Goal: Task Accomplishment & Management: Complete application form

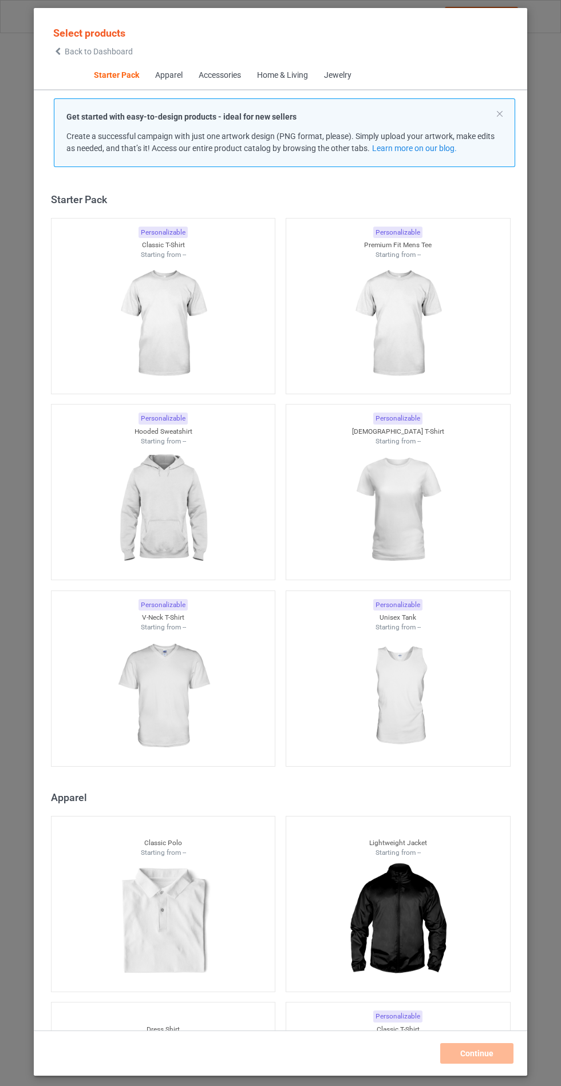
scroll to position [14, 0]
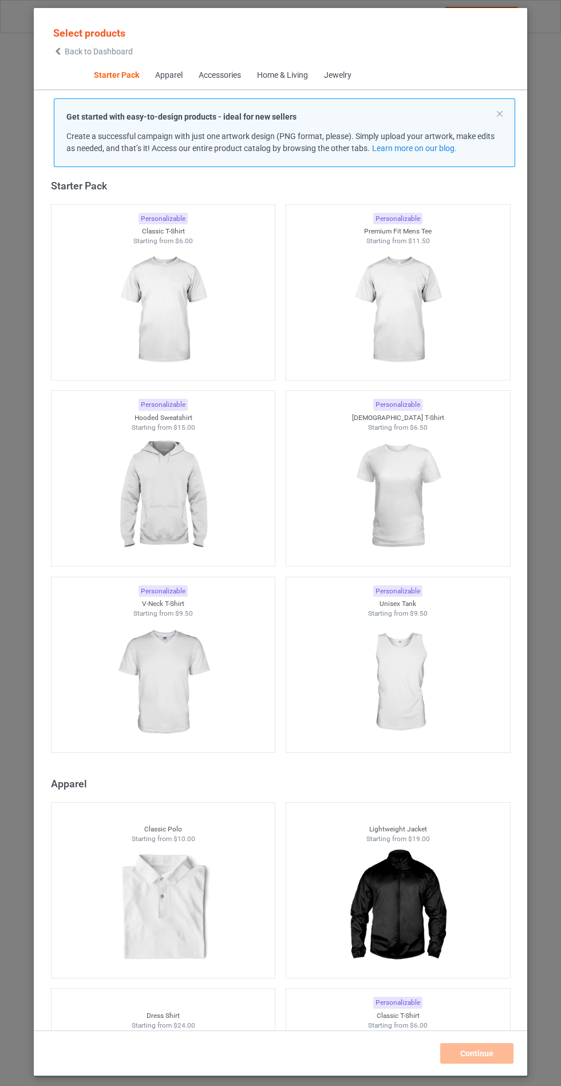
click at [182, 501] on img at bounding box center [163, 496] width 102 height 128
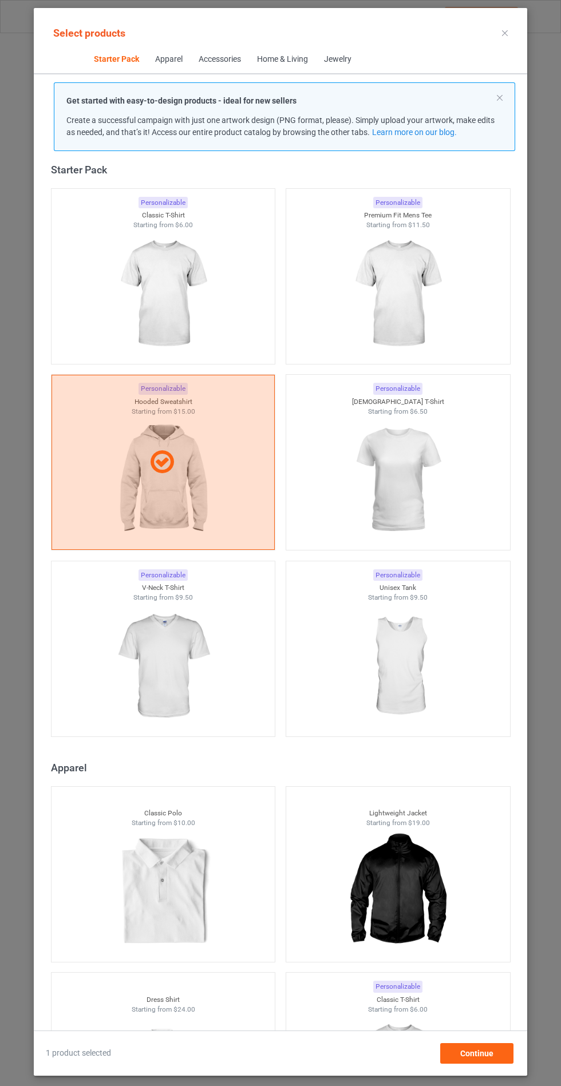
scroll to position [66, 0]
click at [495, 1057] on div "Continue" at bounding box center [476, 1053] width 73 height 21
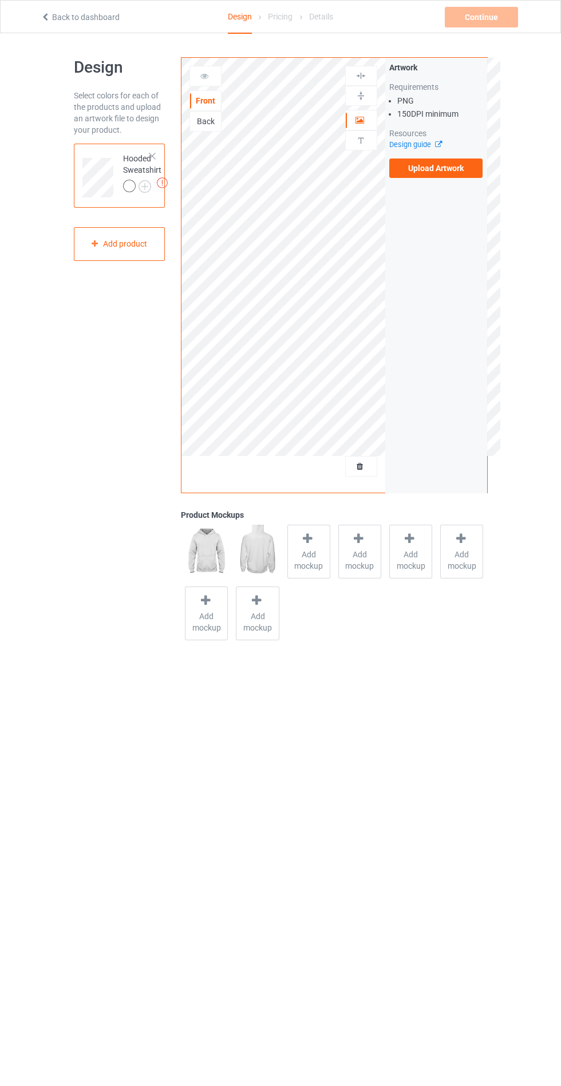
click at [301, 564] on span "Add mockup" at bounding box center [309, 560] width 42 height 23
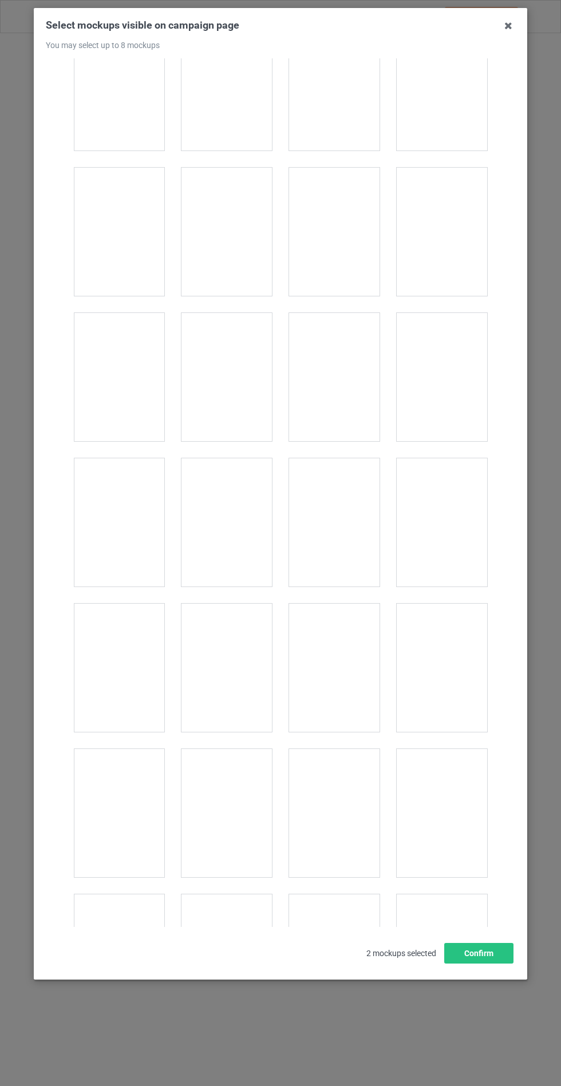
scroll to position [9233, 0]
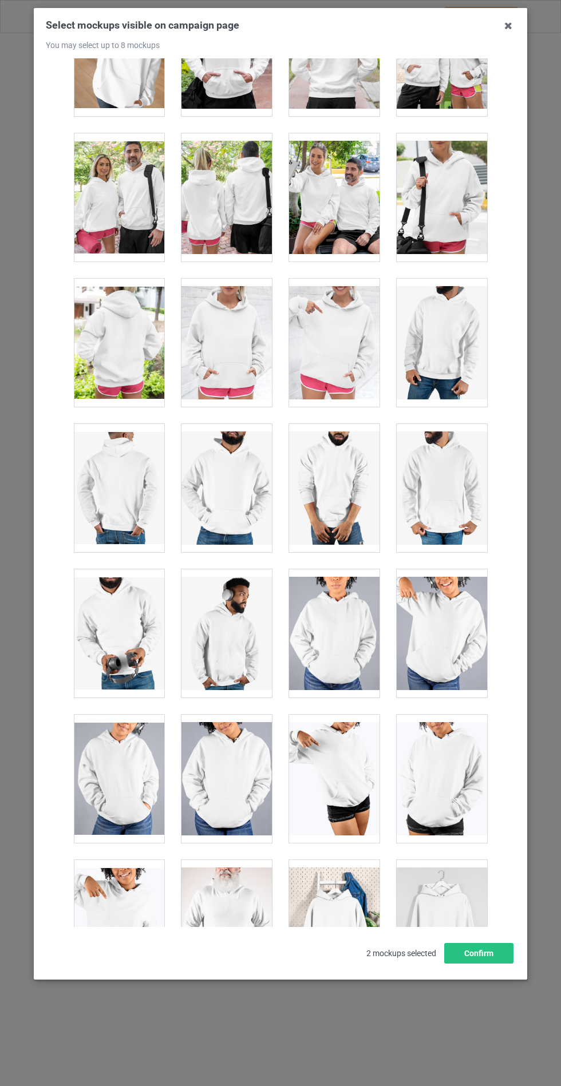
click at [225, 326] on div at bounding box center [226, 343] width 90 height 128
click at [478, 963] on button "Confirm" at bounding box center [478, 953] width 69 height 21
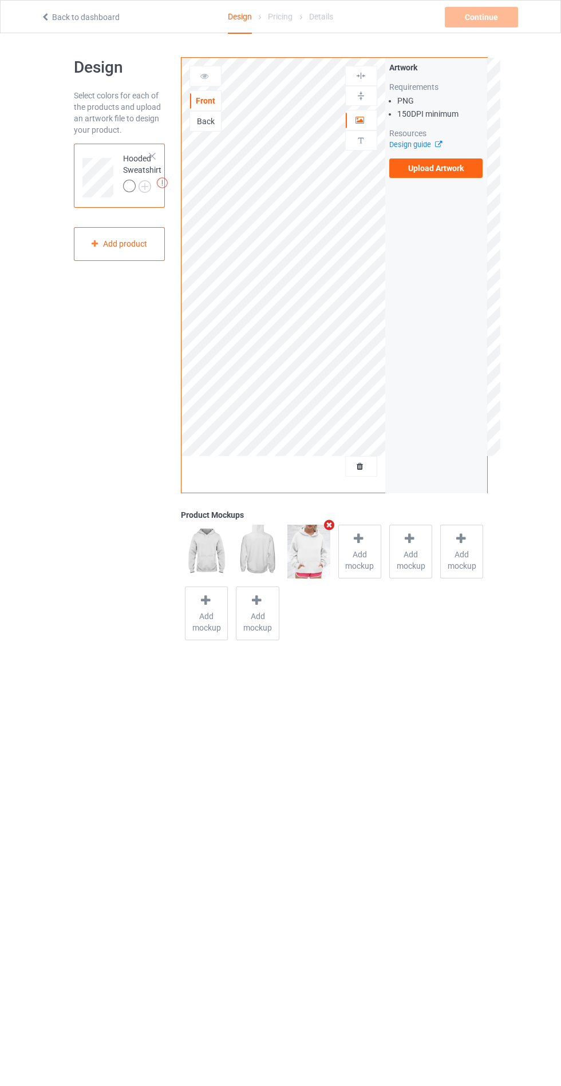
click at [0, 0] on img at bounding box center [0, 0] width 0 height 0
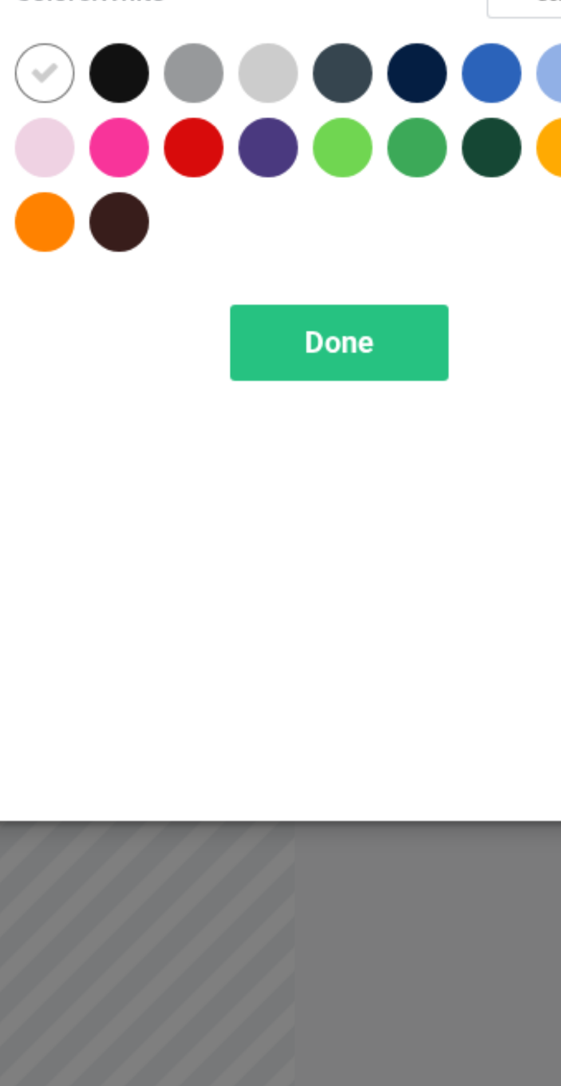
click at [303, 121] on div at bounding box center [298, 117] width 21 height 21
click at [382, 92] on div at bounding box center [376, 91] width 21 height 21
click at [470, 92] on div at bounding box center [479, 91] width 21 height 21
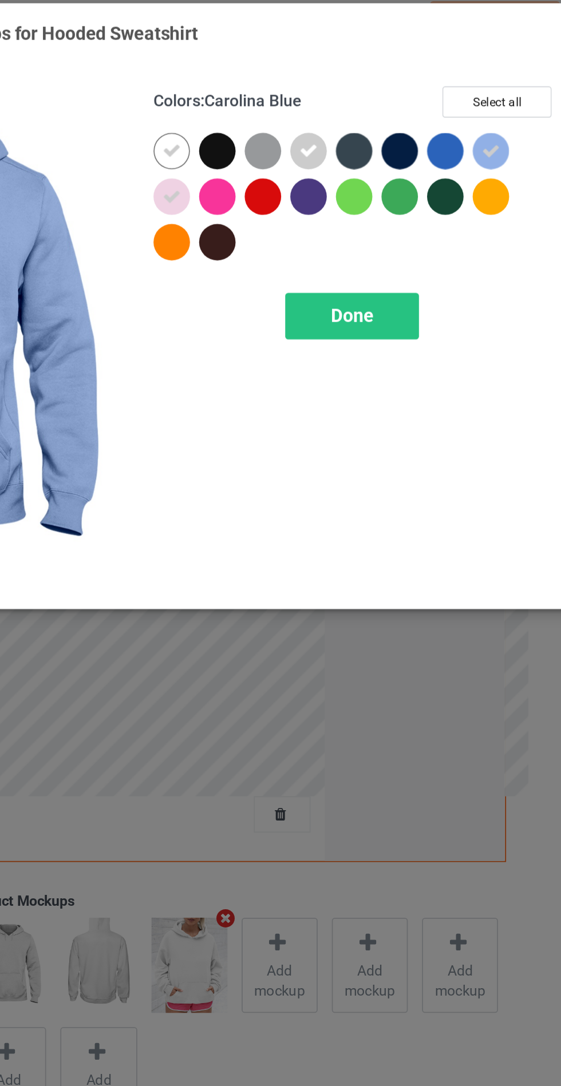
click at [400, 181] on span "Done" at bounding box center [400, 184] width 24 height 12
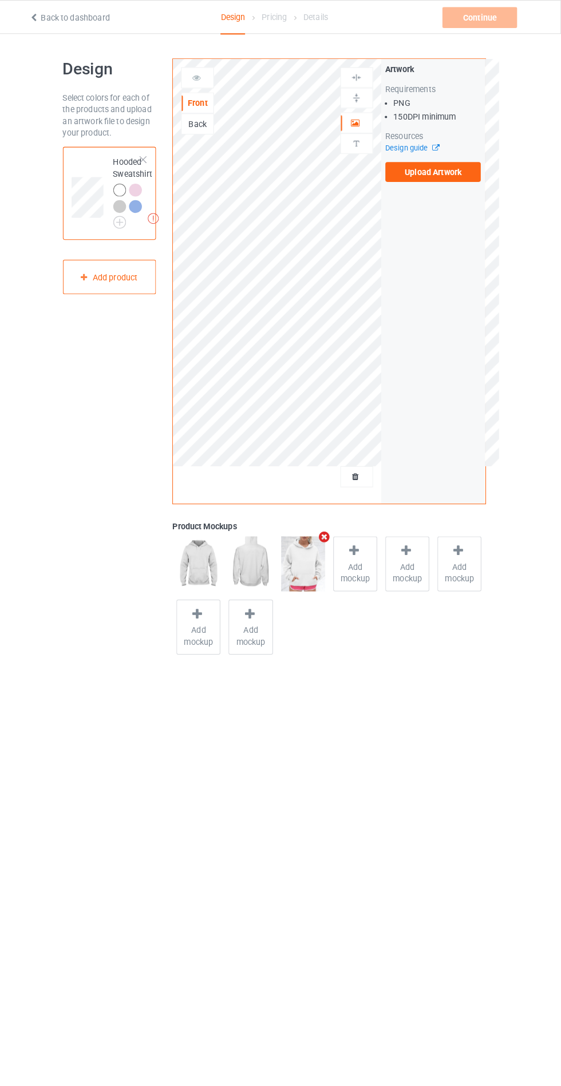
click at [457, 170] on label "Upload Artwork" at bounding box center [436, 167] width 94 height 19
click at [0, 0] on input "Upload Artwork" at bounding box center [0, 0] width 0 height 0
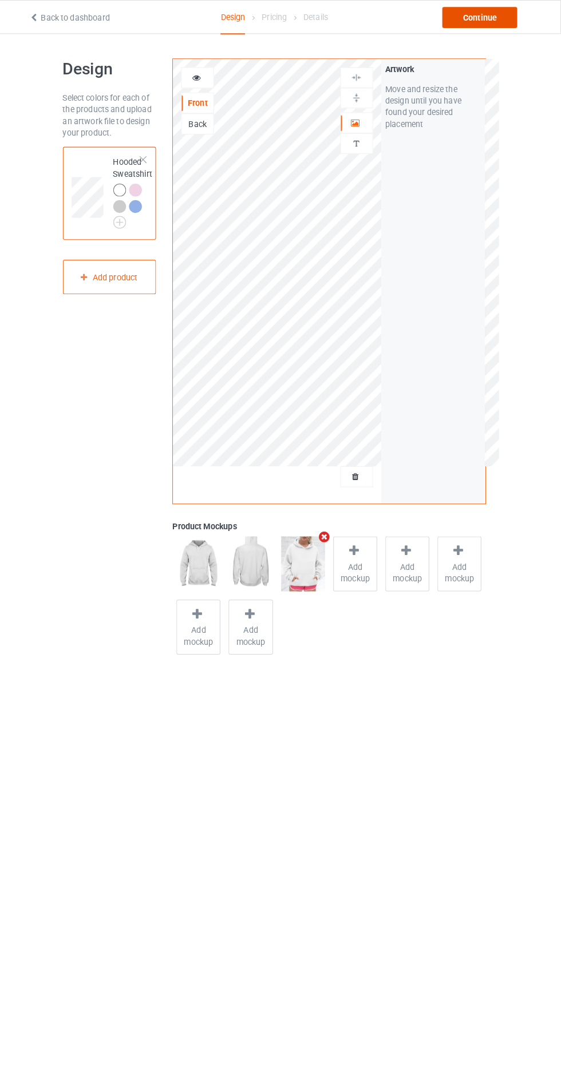
click at [487, 17] on div "Continue" at bounding box center [481, 17] width 73 height 21
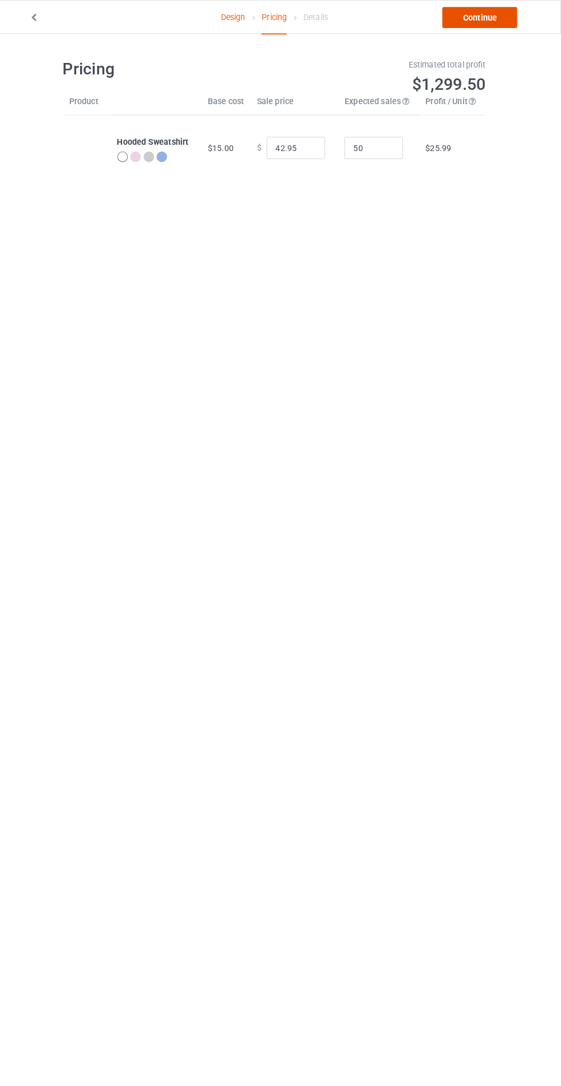
click at [466, 21] on link "Continue" at bounding box center [481, 17] width 73 height 21
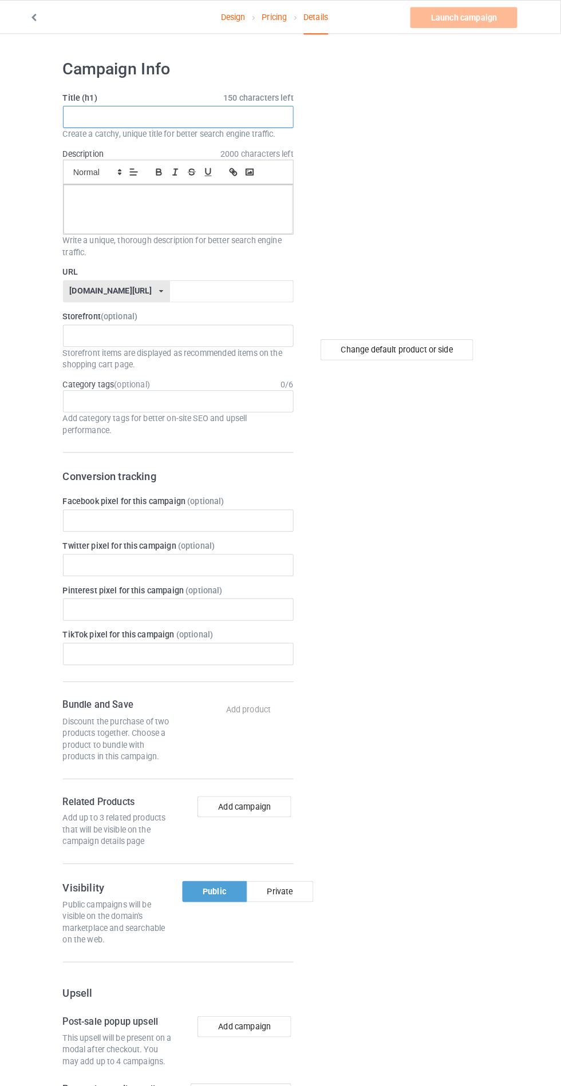
click at [151, 118] on input "text" at bounding box center [186, 115] width 225 height 22
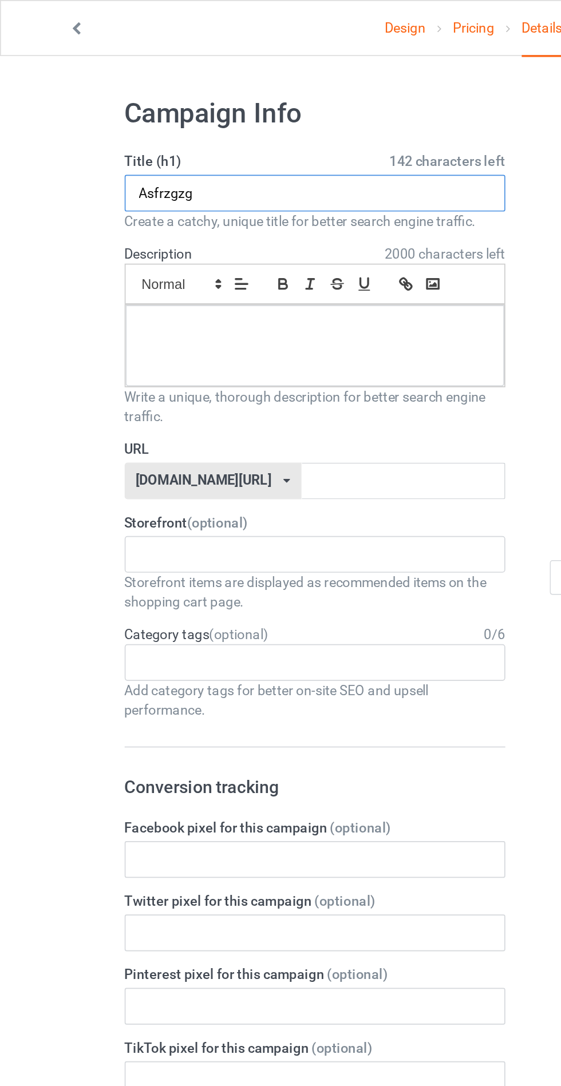
type input "Asfrzgzg"
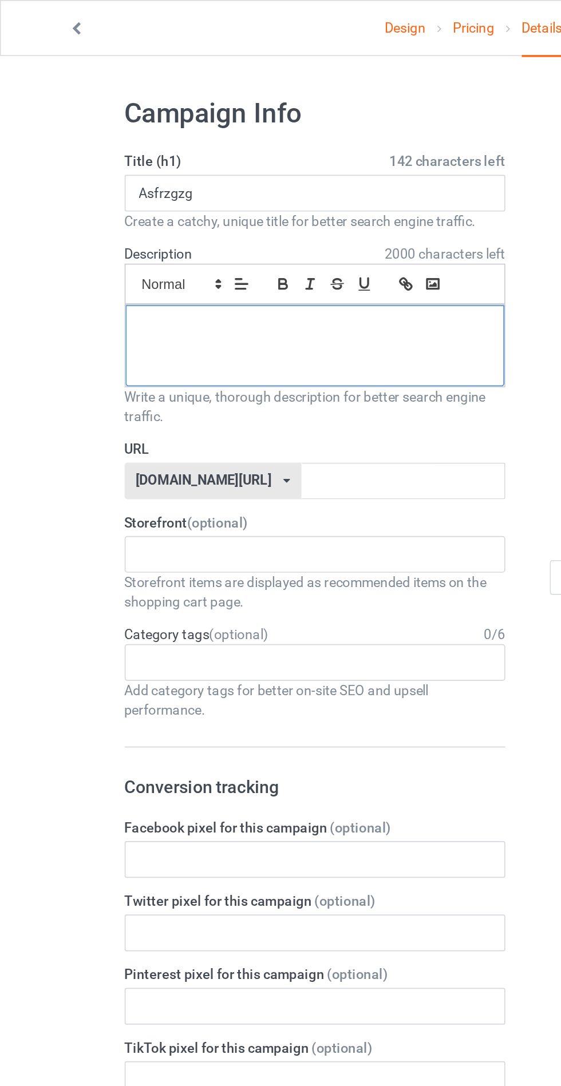
click at [99, 215] on div at bounding box center [186, 205] width 224 height 48
click at [253, 279] on input "text" at bounding box center [238, 285] width 121 height 22
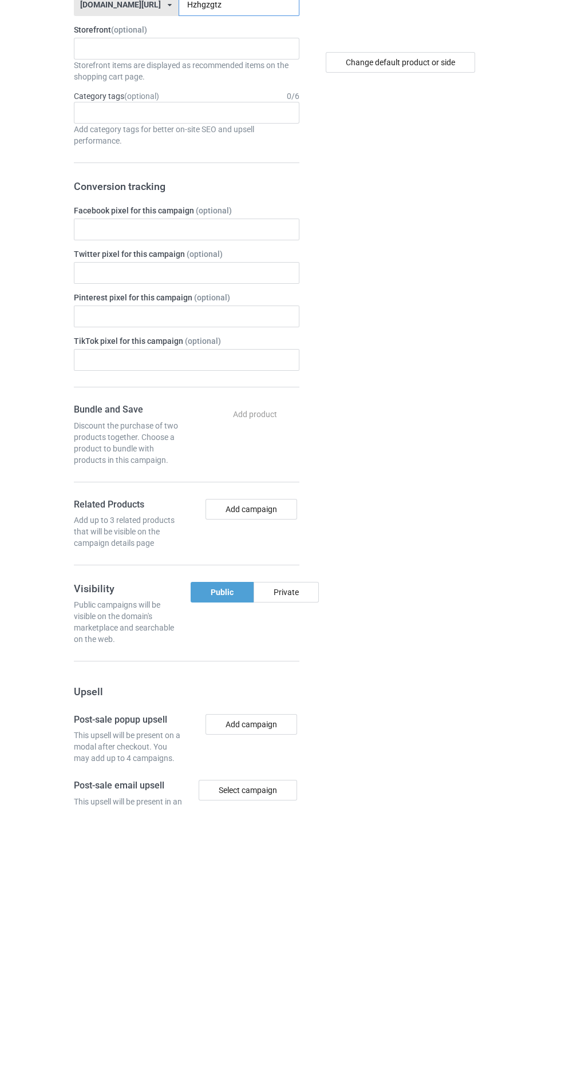
type input "Hzhgzgtz"
click at [303, 875] on div "Private" at bounding box center [285, 872] width 65 height 21
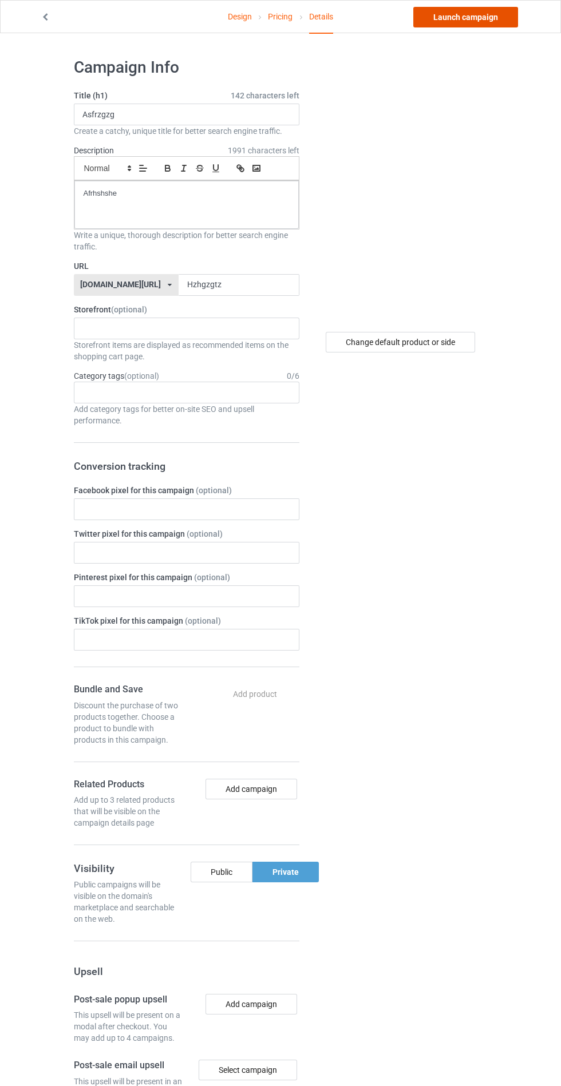
click at [456, 21] on link "Launch campaign" at bounding box center [465, 17] width 105 height 21
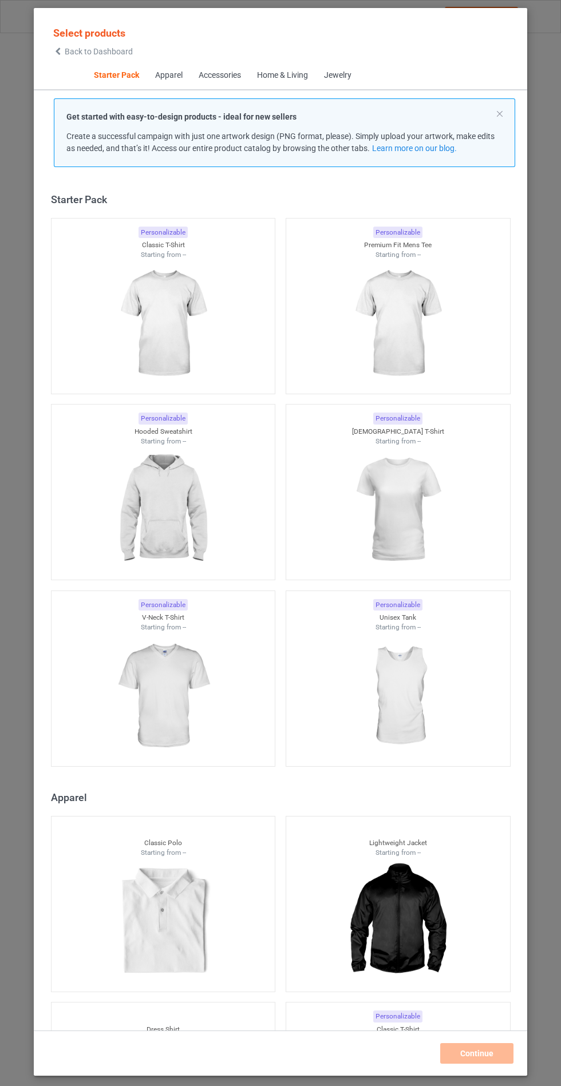
scroll to position [14, 0]
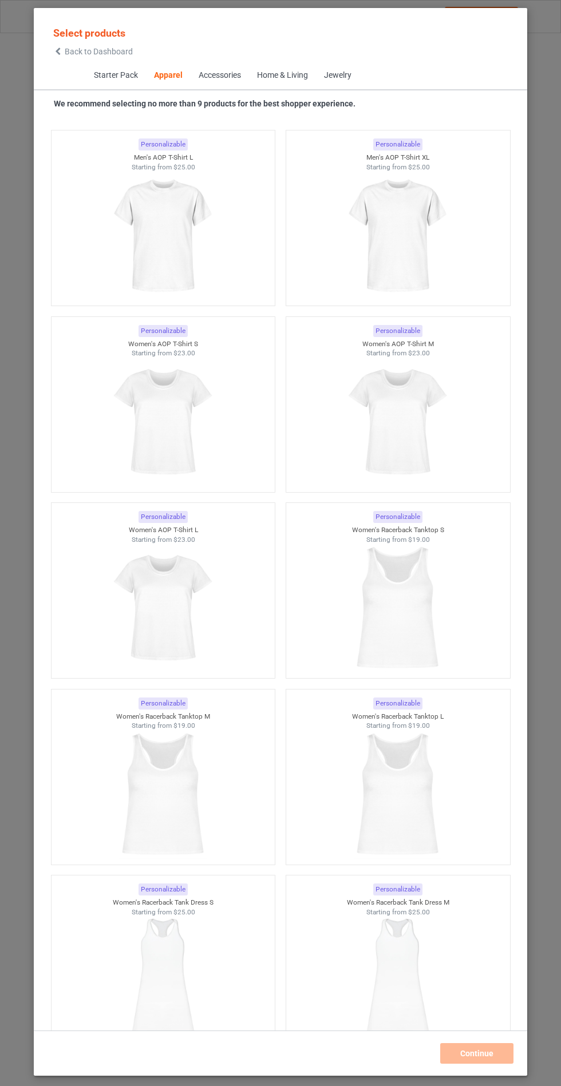
scroll to position [3641, 0]
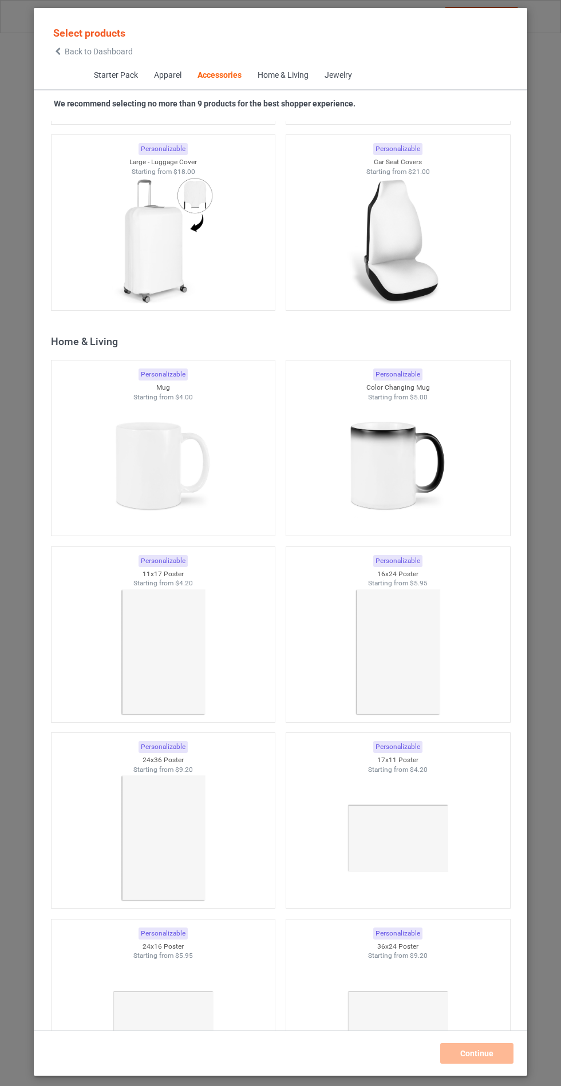
scroll to position [9784, 0]
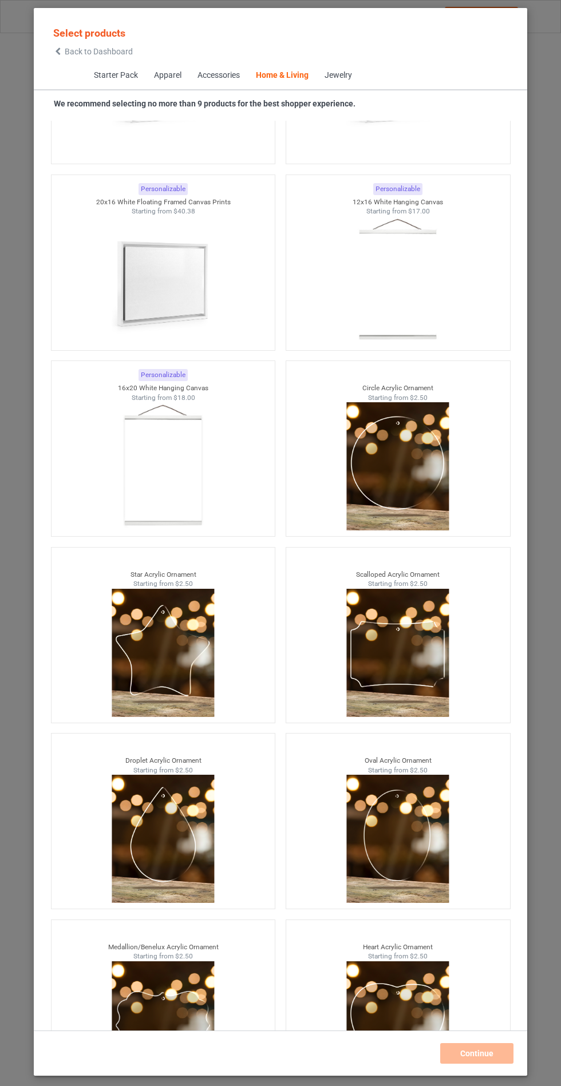
scroll to position [66, 0]
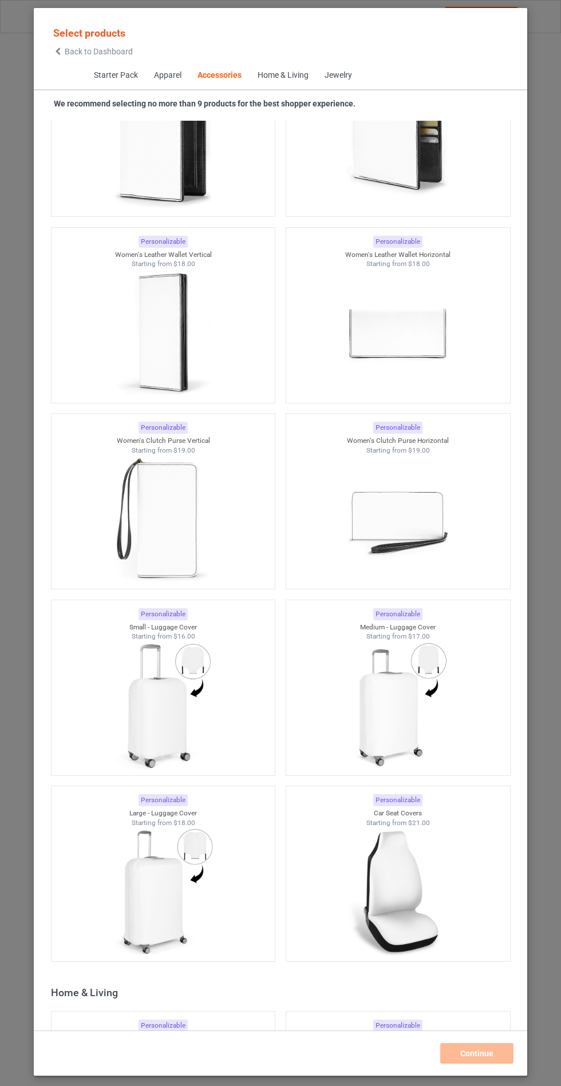
scroll to position [9151, 0]
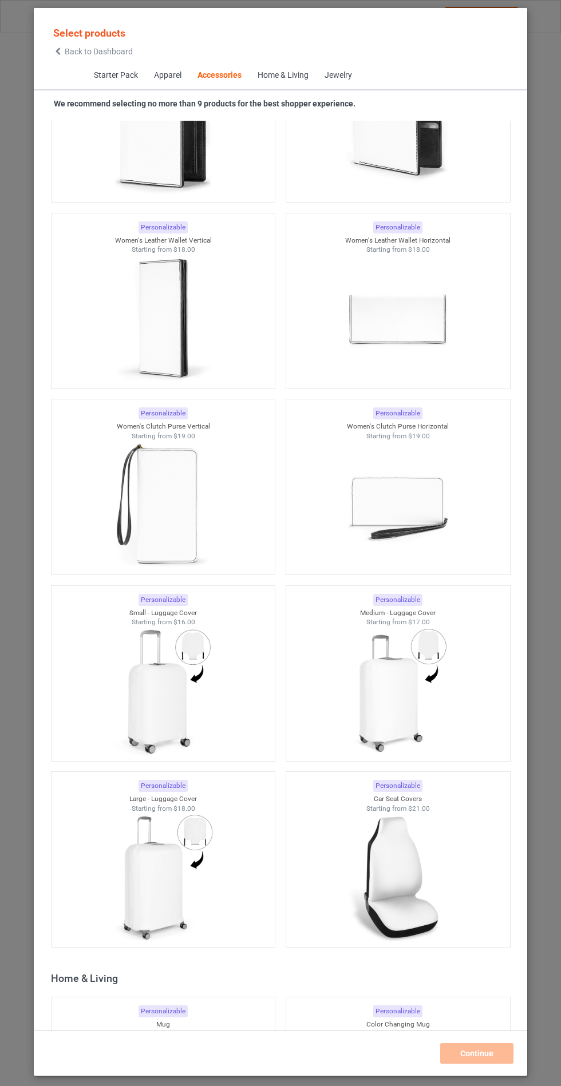
click at [200, 441] on img at bounding box center [163, 505] width 102 height 128
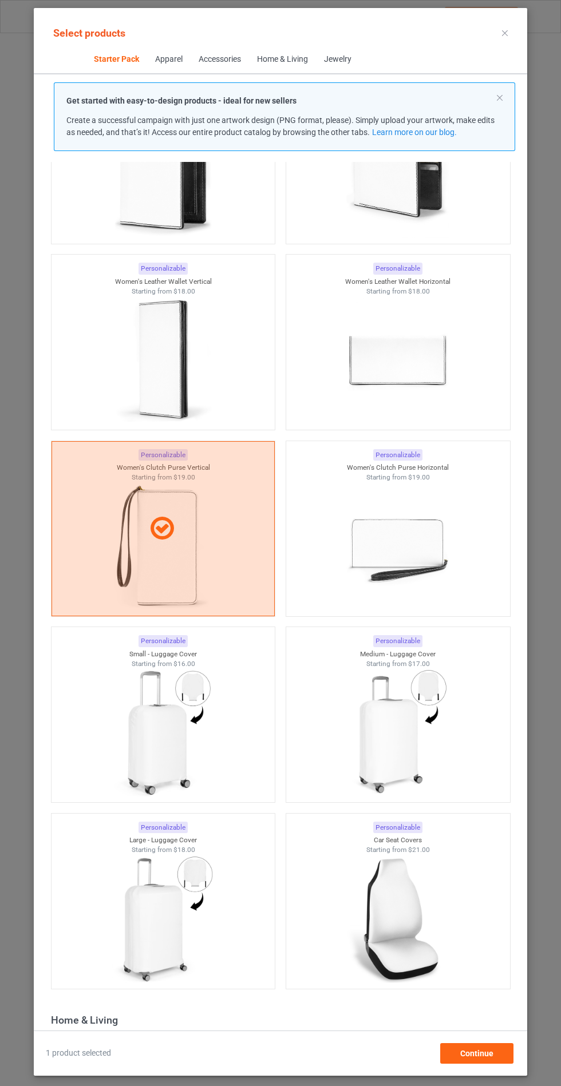
scroll to position [50, 0]
click at [497, 1064] on div "Continue" at bounding box center [476, 1053] width 73 height 21
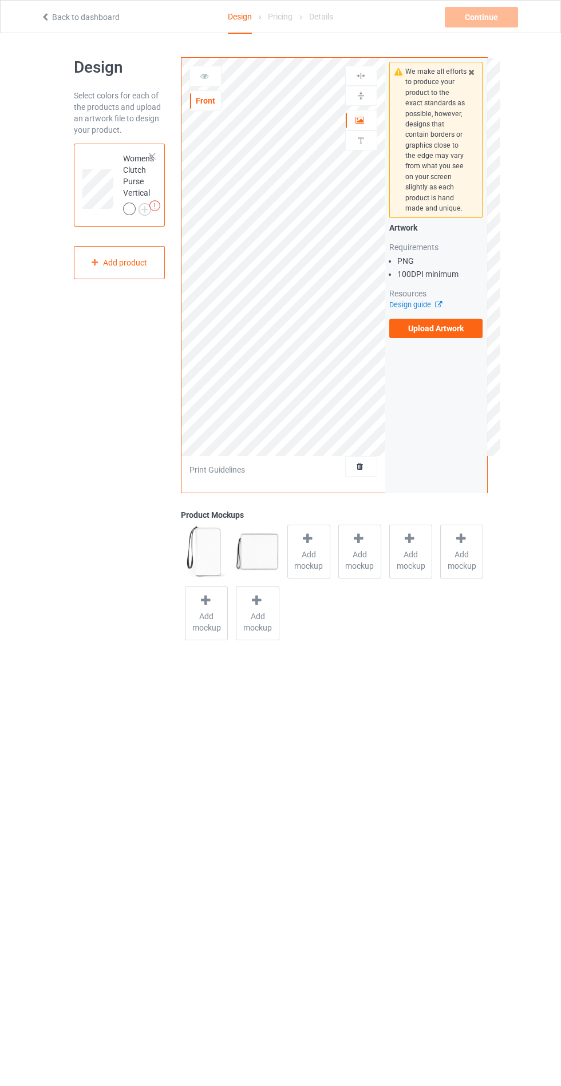
click at [307, 561] on span "Add mockup" at bounding box center [309, 560] width 42 height 23
click at [152, 156] on div at bounding box center [152, 156] width 8 height 8
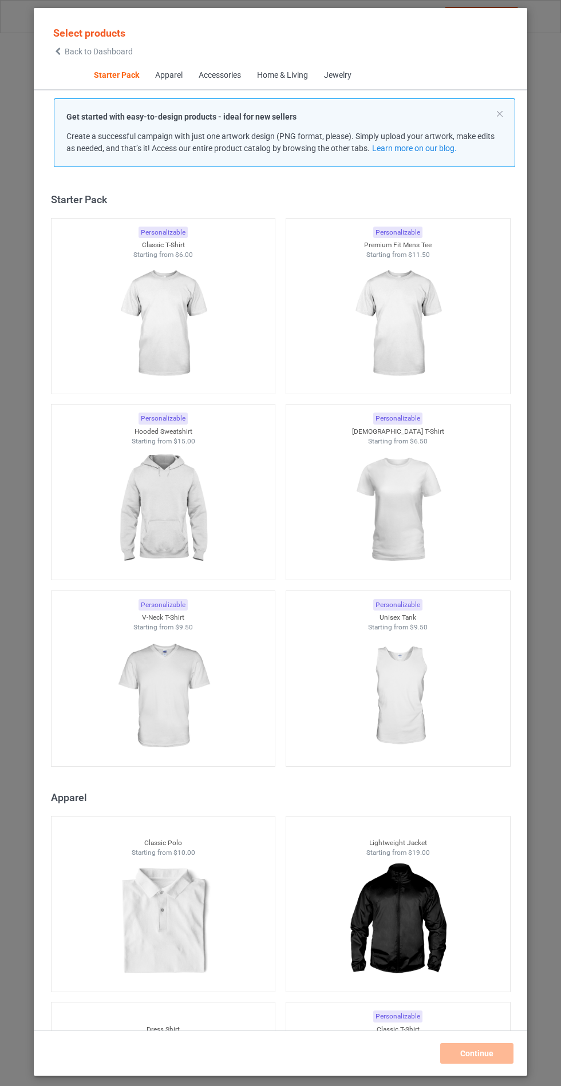
scroll to position [14, 0]
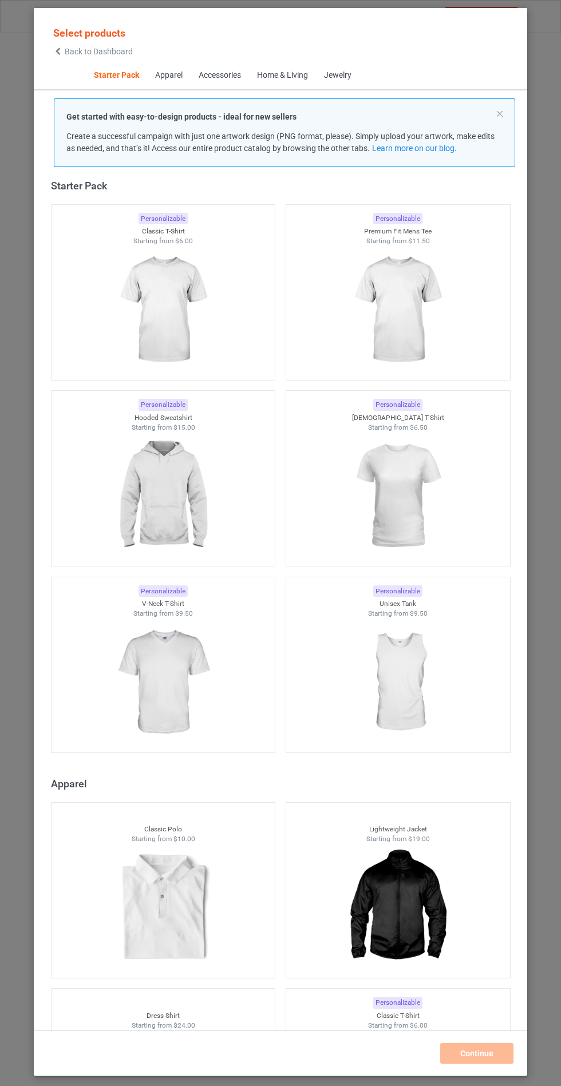
click at [184, 497] on img at bounding box center [163, 496] width 102 height 128
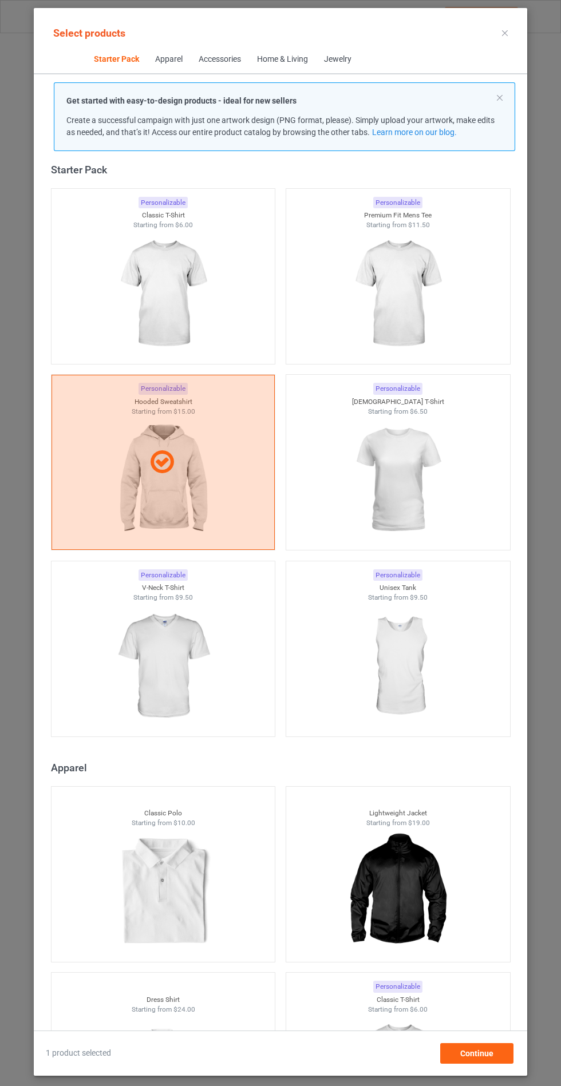
scroll to position [66, 0]
click at [493, 1064] on div "Continue" at bounding box center [476, 1053] width 73 height 21
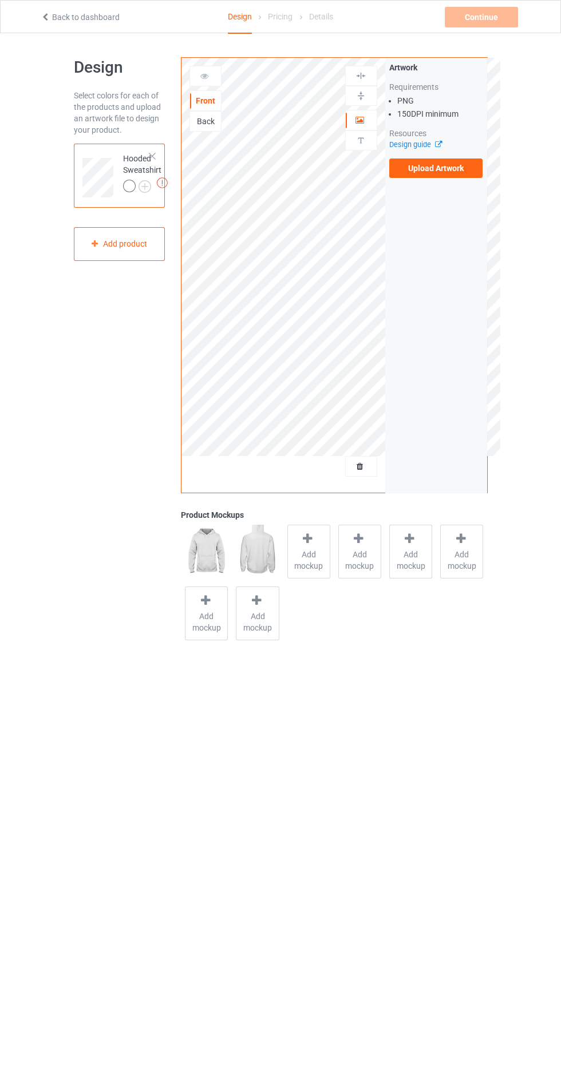
click at [300, 564] on span "Add mockup" at bounding box center [309, 560] width 42 height 23
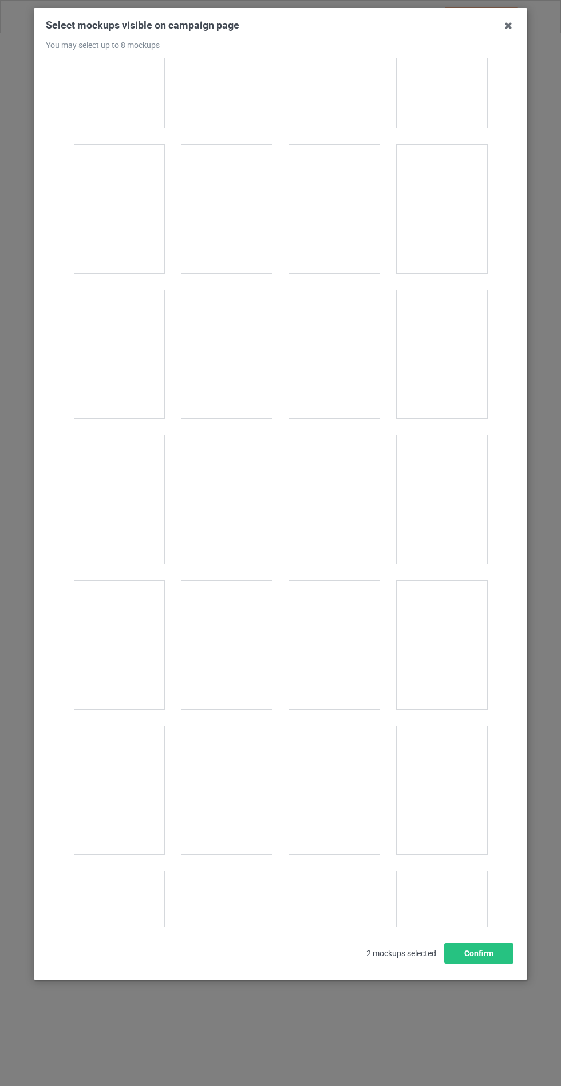
scroll to position [9233, 0]
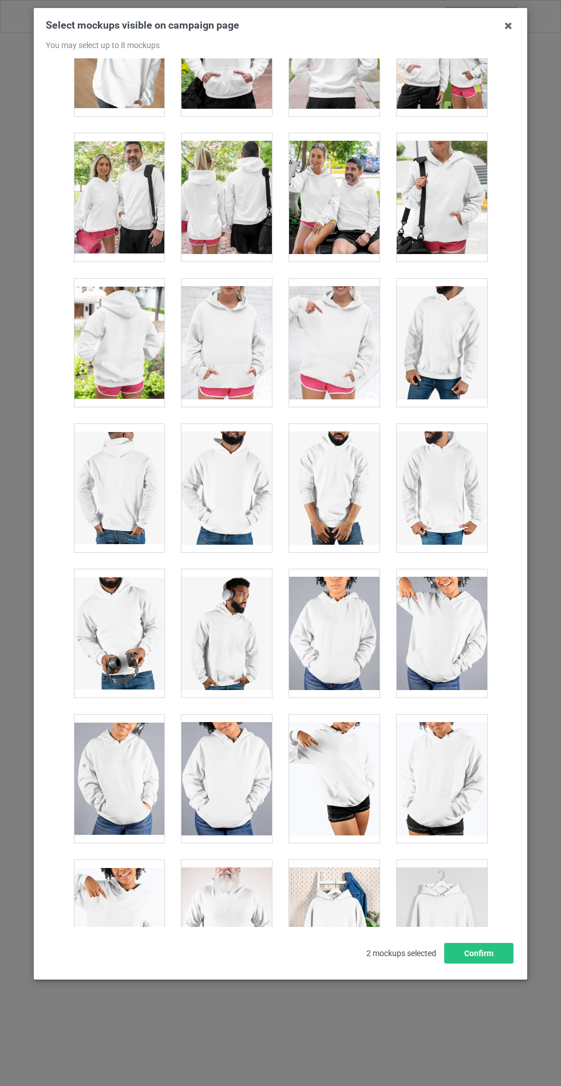
click at [228, 340] on div at bounding box center [226, 343] width 90 height 128
click at [492, 963] on button "Confirm" at bounding box center [478, 953] width 69 height 21
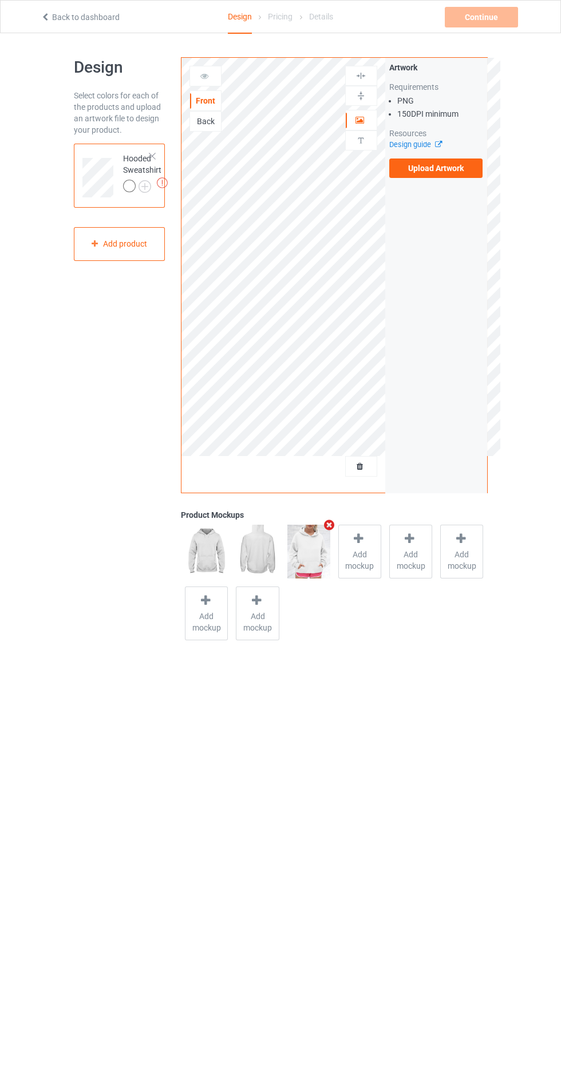
click at [457, 169] on label "Upload Artwork" at bounding box center [436, 167] width 94 height 19
click at [0, 0] on input "Upload Artwork" at bounding box center [0, 0] width 0 height 0
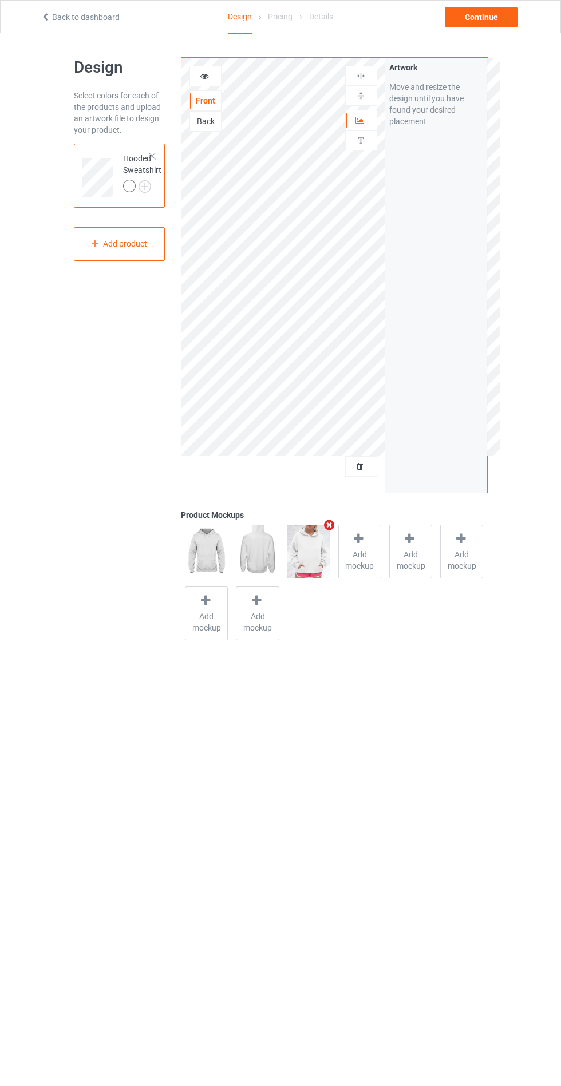
click at [0, 0] on img at bounding box center [0, 0] width 0 height 0
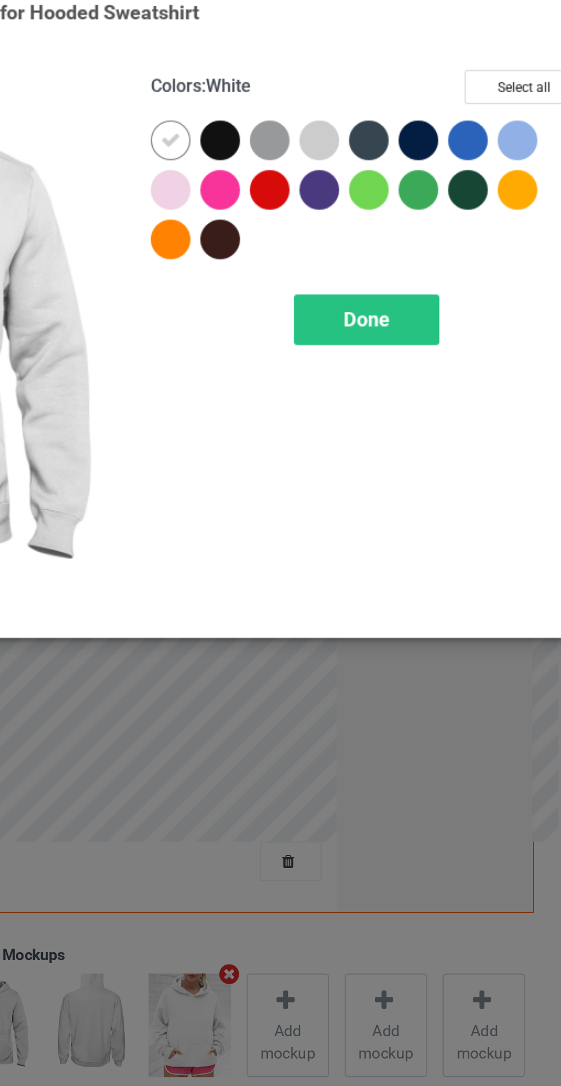
click at [332, 90] on div at bounding box center [324, 91] width 21 height 21
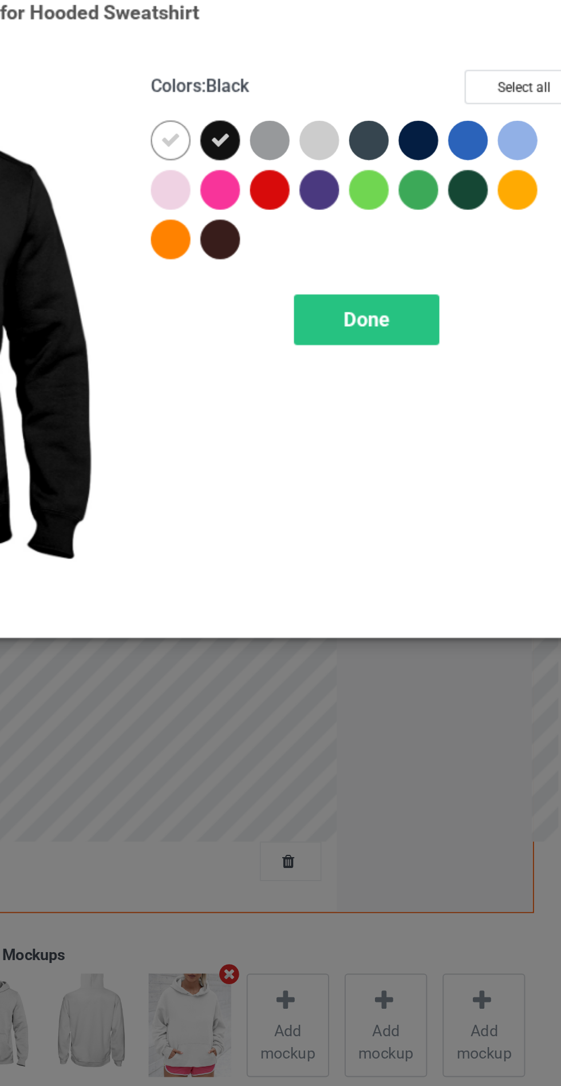
click at [353, 92] on div at bounding box center [350, 91] width 21 height 21
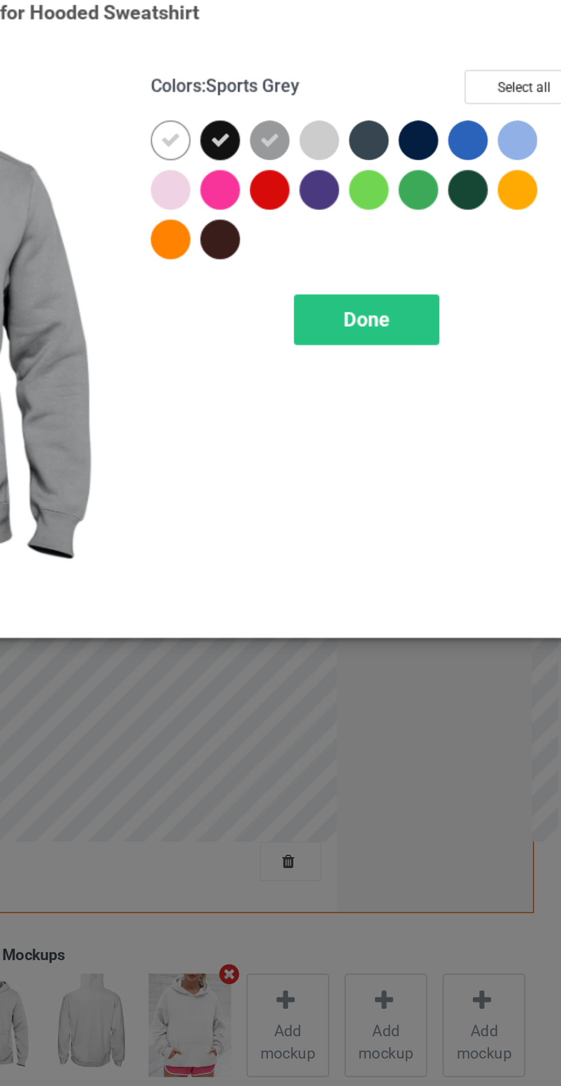
click at [406, 94] on div at bounding box center [401, 91] width 21 height 21
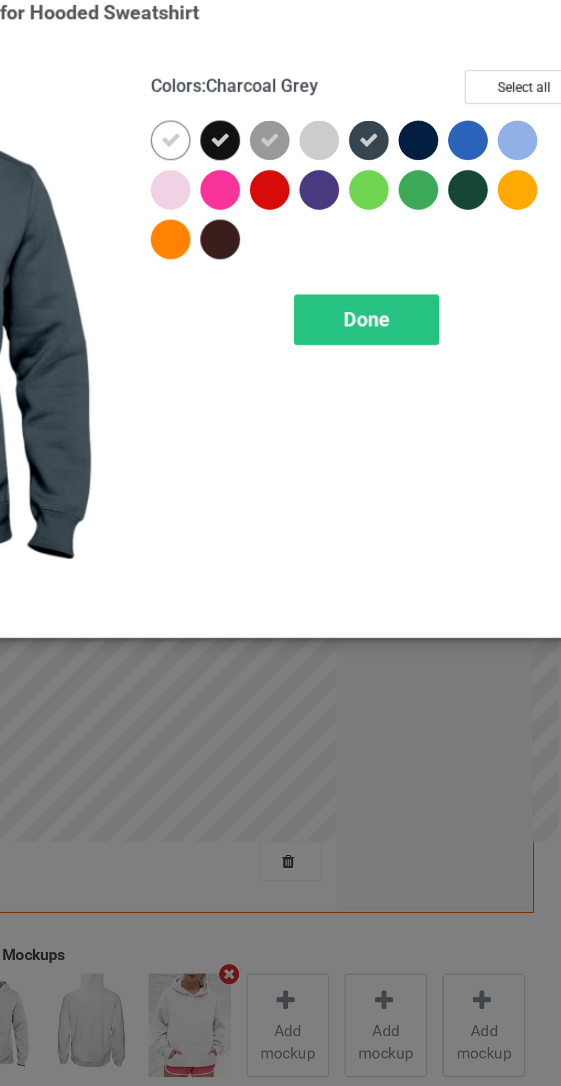
click at [431, 93] on div at bounding box center [427, 91] width 21 height 21
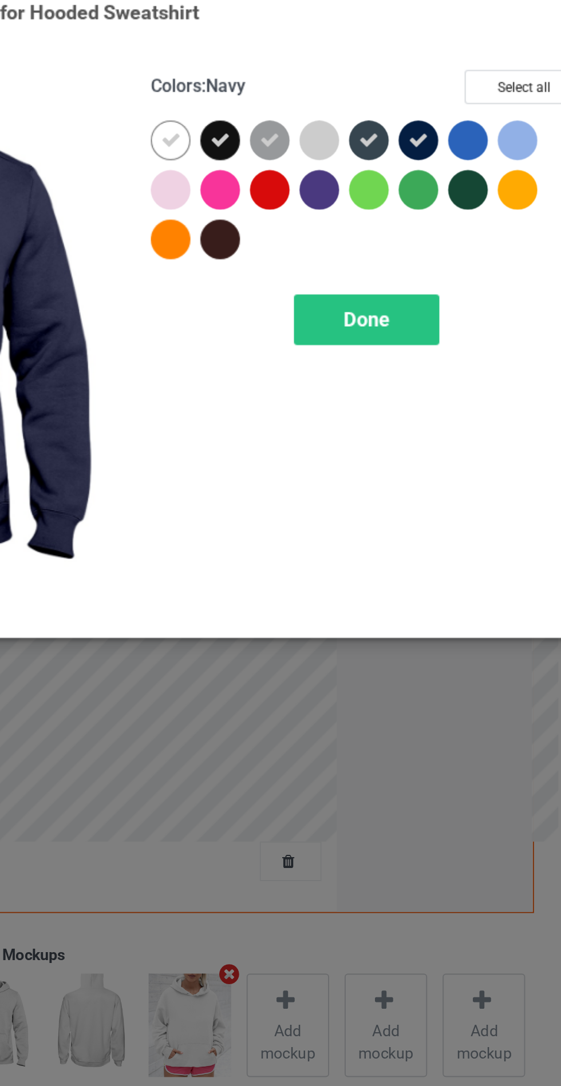
click at [333, 147] on div at bounding box center [324, 143] width 21 height 21
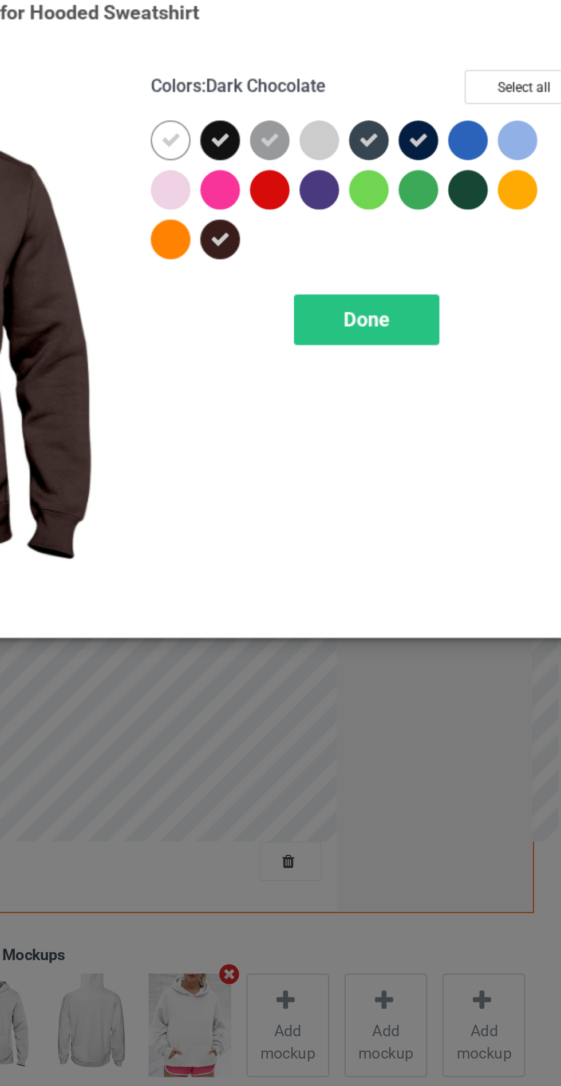
click at [383, 120] on div at bounding box center [376, 117] width 21 height 21
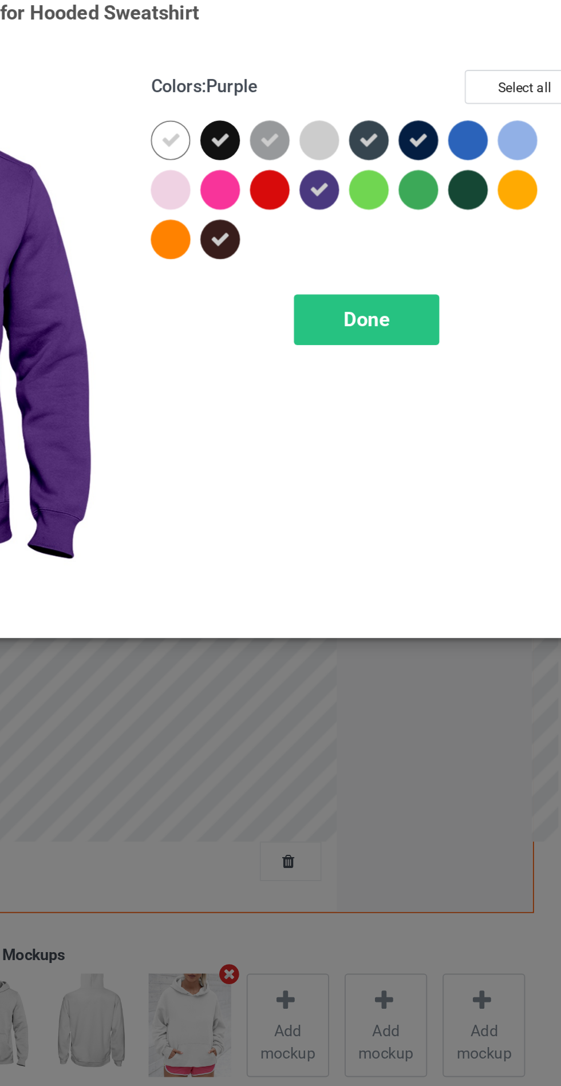
click at [422, 182] on div "Done" at bounding box center [401, 185] width 76 height 26
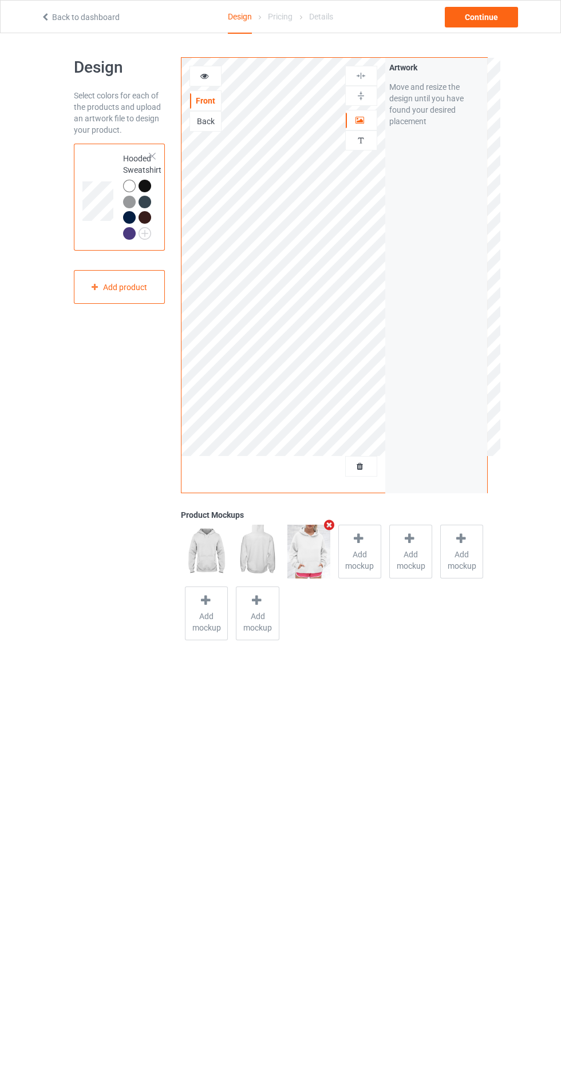
scroll to position [6, 0]
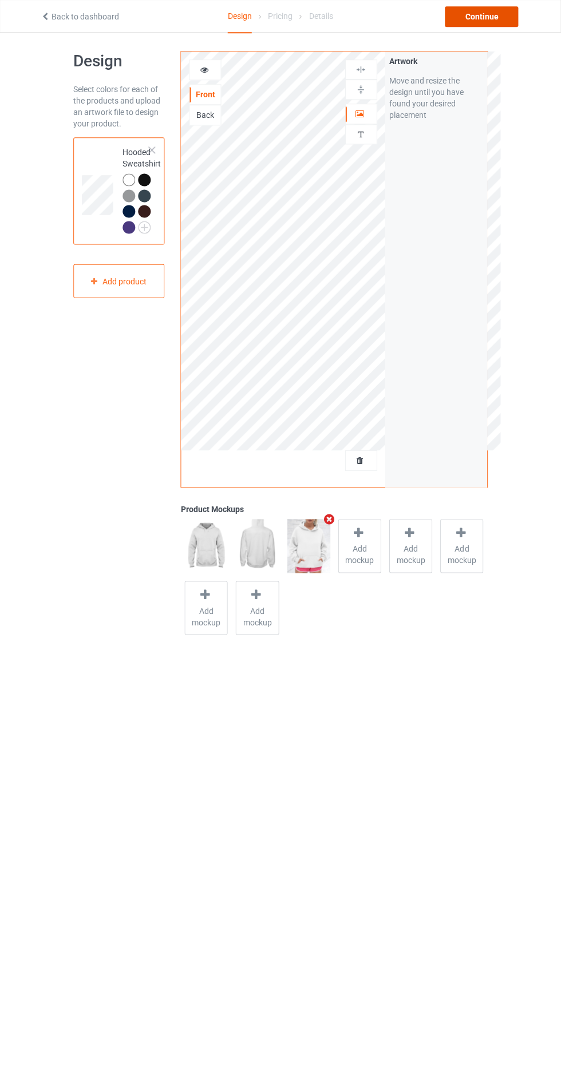
click at [480, 17] on div "Continue" at bounding box center [481, 17] width 73 height 21
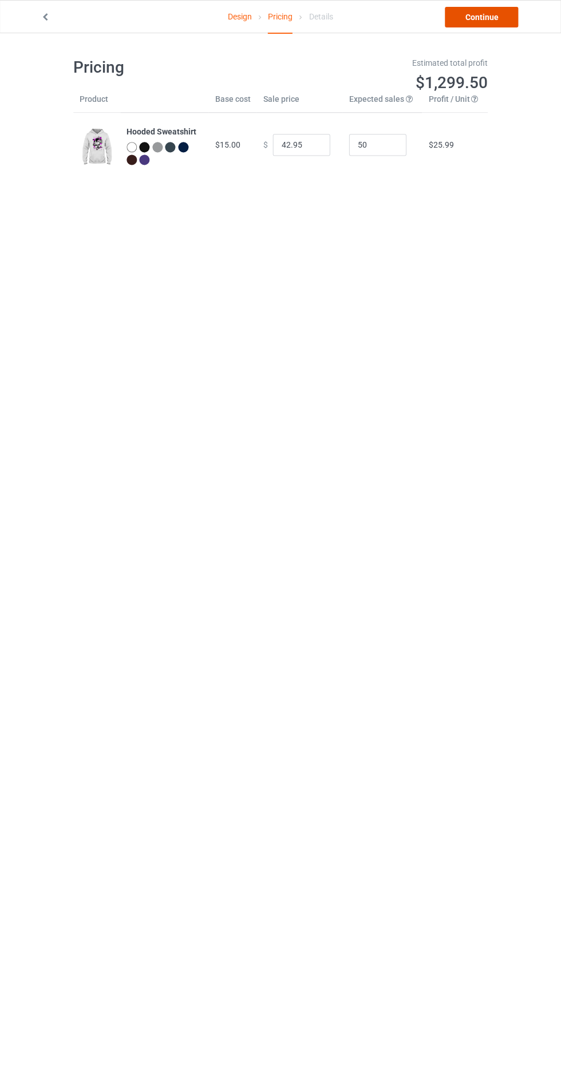
click at [467, 24] on link "Continue" at bounding box center [481, 17] width 73 height 21
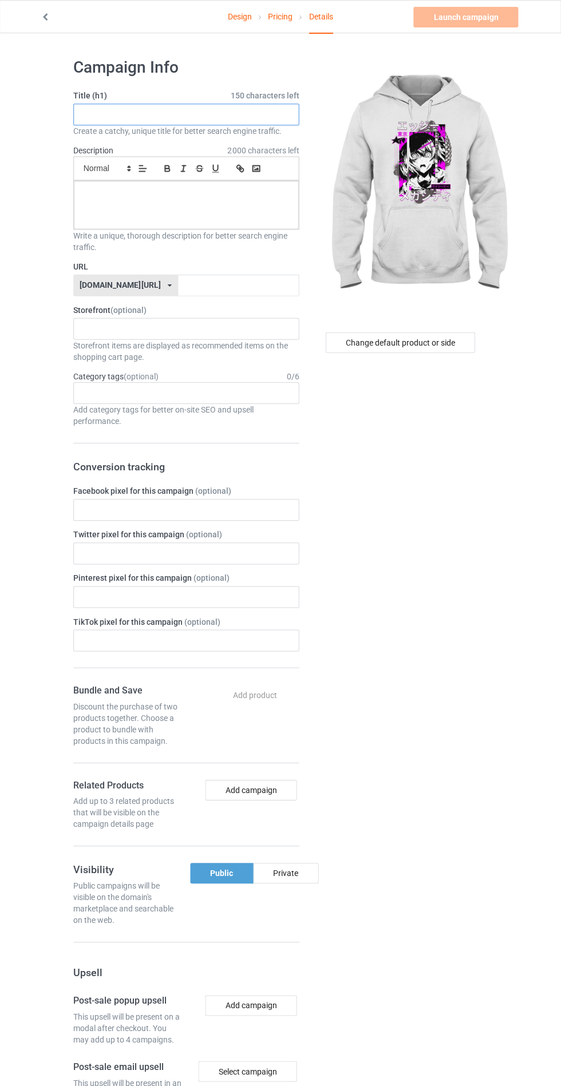
click at [250, 114] on input "text" at bounding box center [186, 115] width 225 height 22
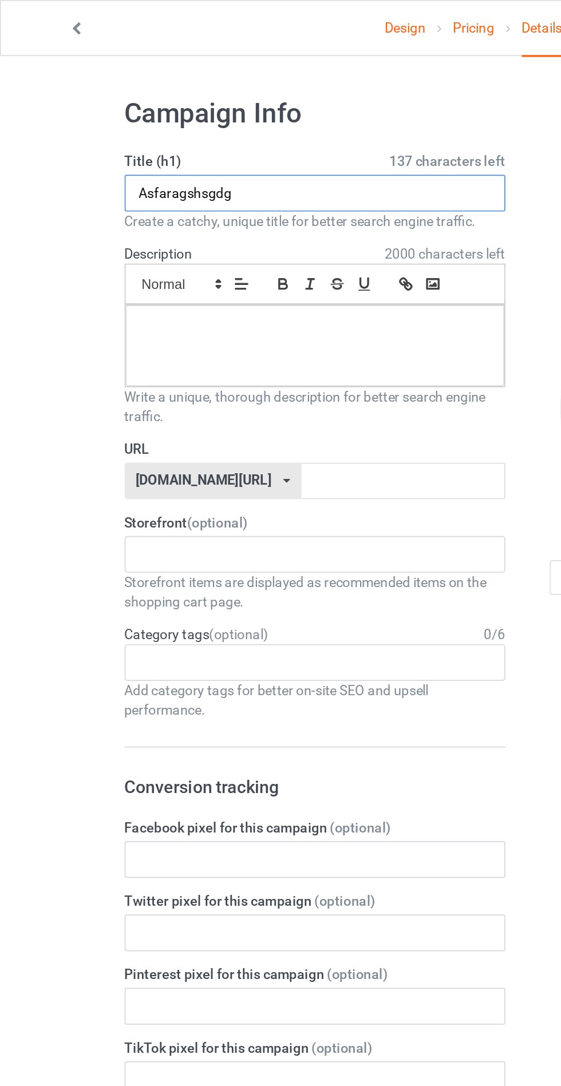
type input "Asfaragshsgdg"
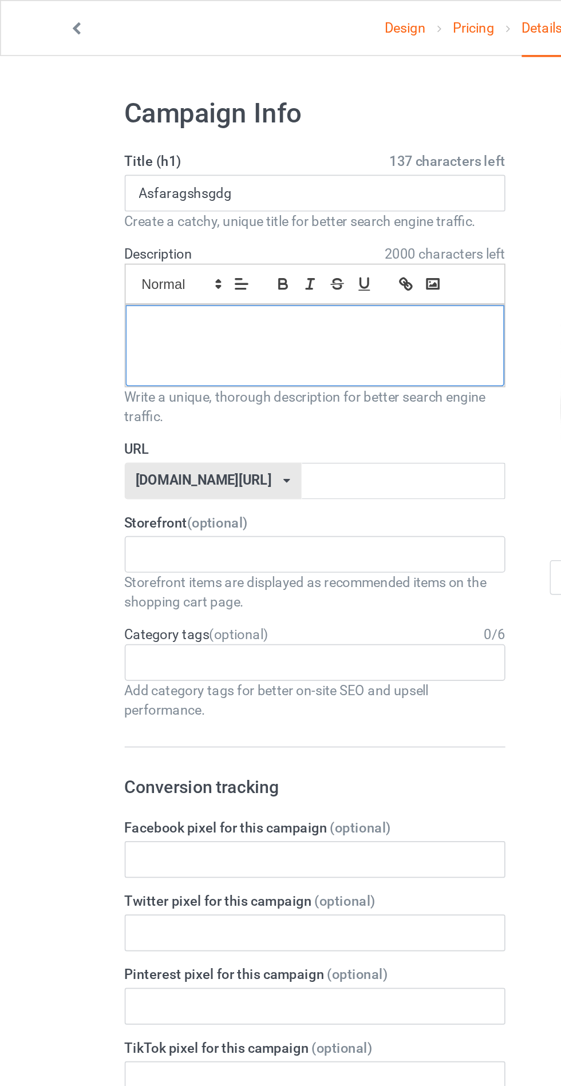
click at [112, 210] on div at bounding box center [186, 205] width 224 height 48
click at [178, 284] on input "text" at bounding box center [238, 285] width 121 height 22
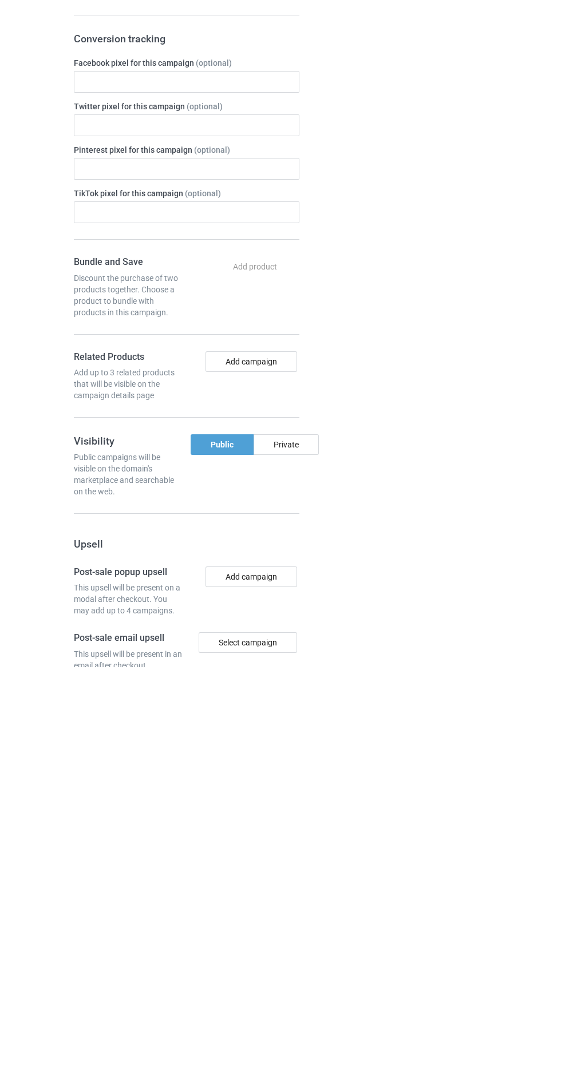
scroll to position [9, 0]
type input "Asfarhdhzjsudh"
click at [301, 863] on div "Private" at bounding box center [285, 862] width 65 height 21
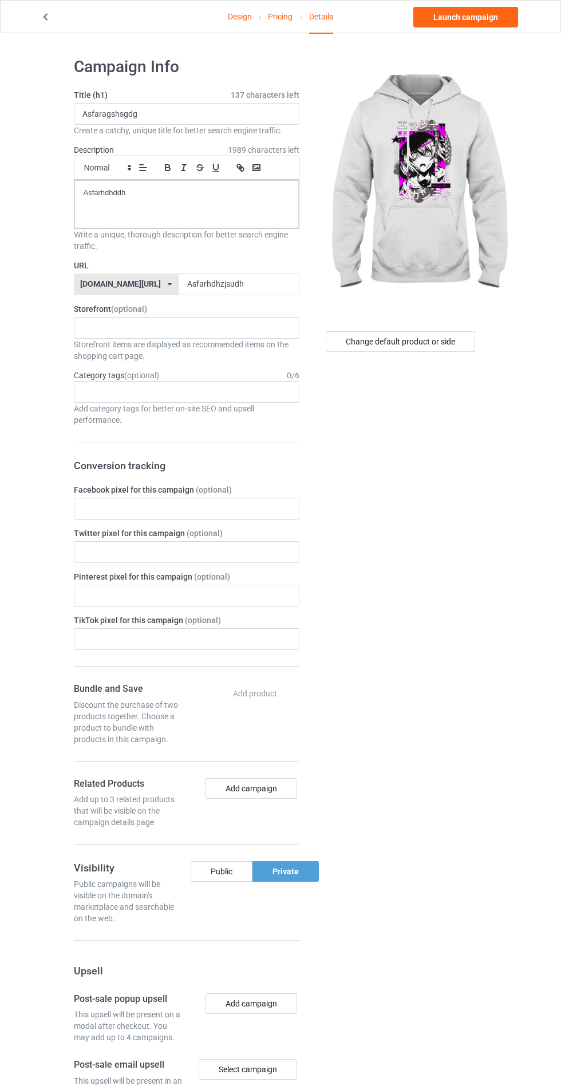
scroll to position [4, 0]
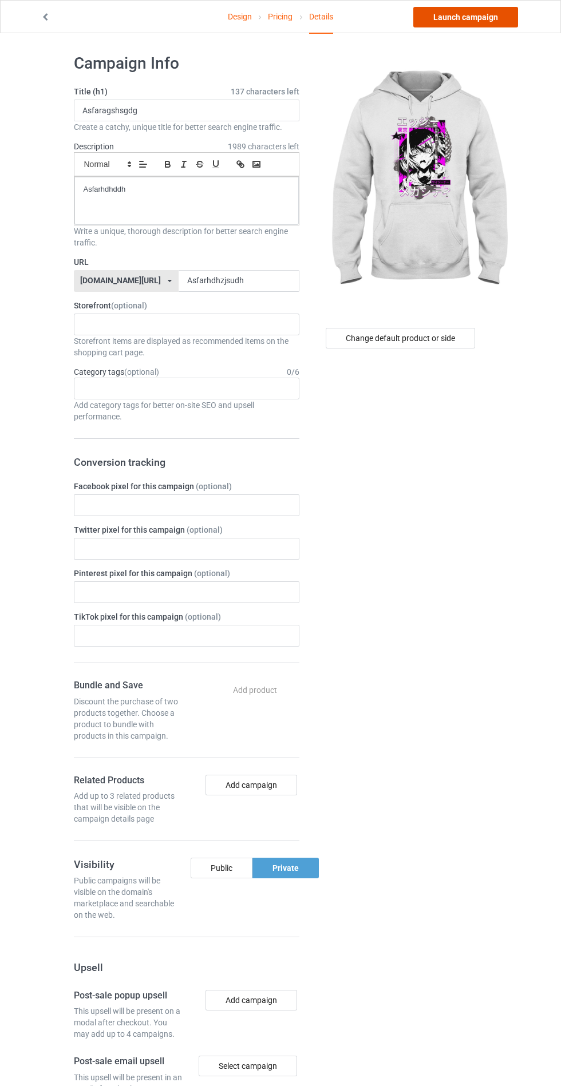
click at [474, 17] on link "Launch campaign" at bounding box center [465, 17] width 105 height 21
